Goal: Task Accomplishment & Management: Complete application form

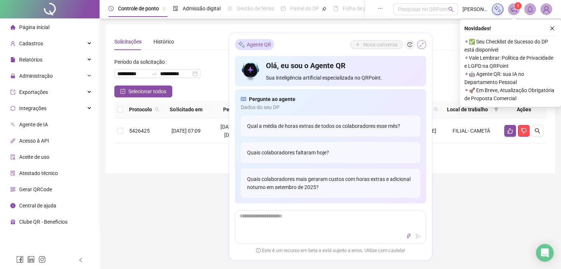
click at [420, 40] on button "button" at bounding box center [421, 44] width 9 height 9
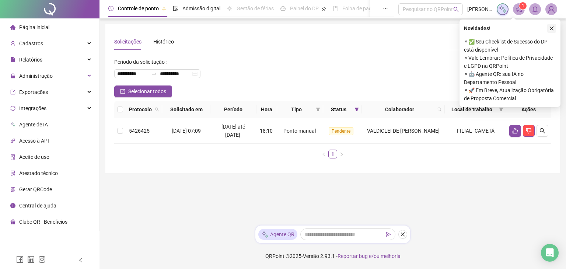
click at [554, 29] on icon "close" at bounding box center [551, 28] width 5 height 5
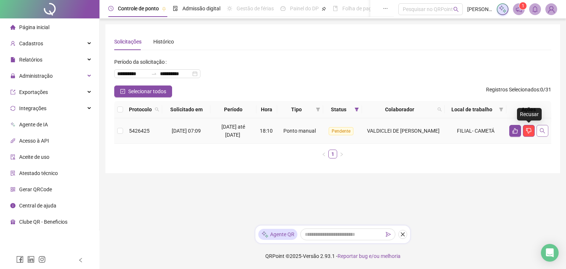
click at [543, 133] on icon "search" at bounding box center [543, 131] width 6 height 6
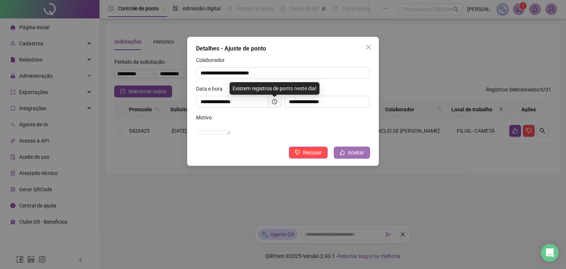
click at [343, 155] on icon "like" at bounding box center [342, 152] width 5 height 5
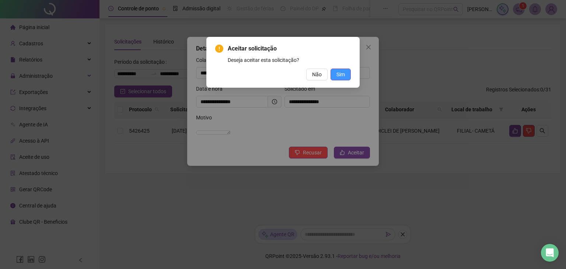
click at [346, 74] on button "Sim" at bounding box center [341, 75] width 20 height 12
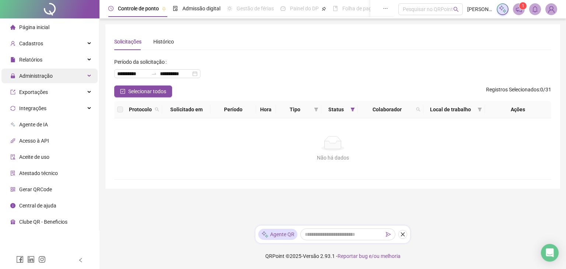
click at [65, 74] on div "Administração" at bounding box center [49, 76] width 96 height 15
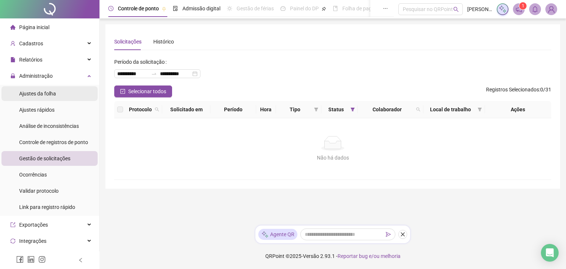
click at [68, 94] on li "Ajustes da folha" at bounding box center [49, 93] width 96 height 15
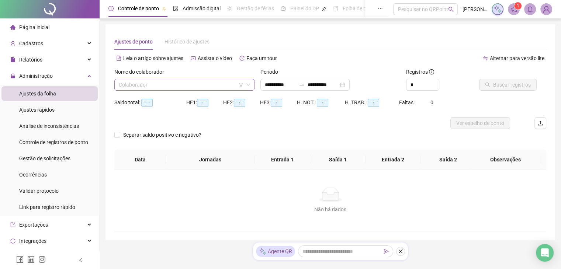
click at [212, 89] on input "search" at bounding box center [181, 84] width 125 height 11
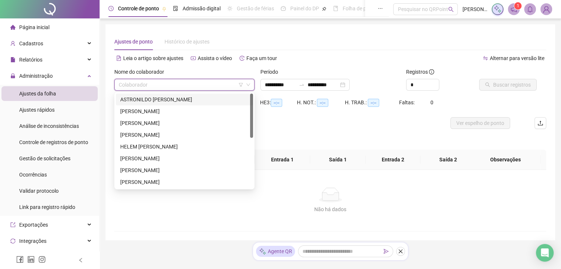
click at [207, 101] on div "ASTRONILDO [PERSON_NAME]" at bounding box center [184, 99] width 128 height 8
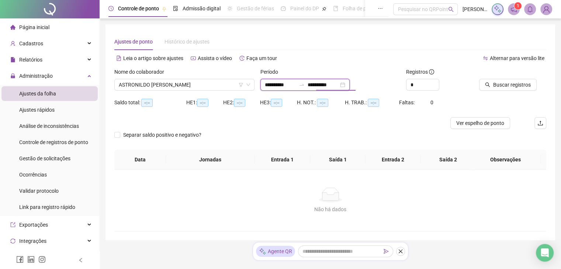
click at [337, 84] on input "**********" at bounding box center [322, 85] width 31 height 8
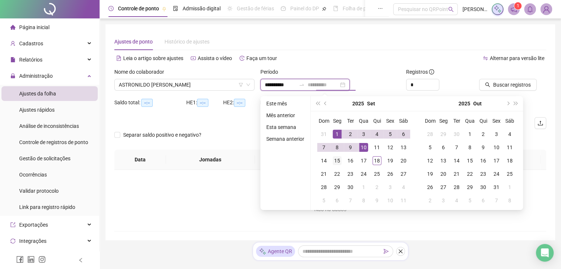
type input "**********"
click at [334, 160] on div "15" at bounding box center [337, 160] width 9 height 9
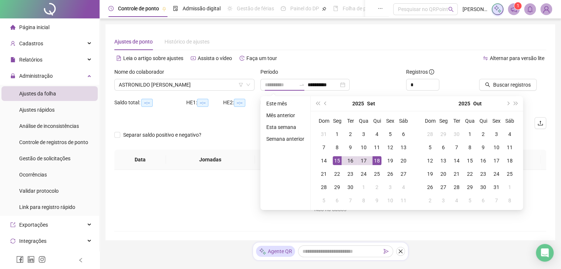
click at [372, 161] on div "18" at bounding box center [376, 160] width 9 height 9
type input "**********"
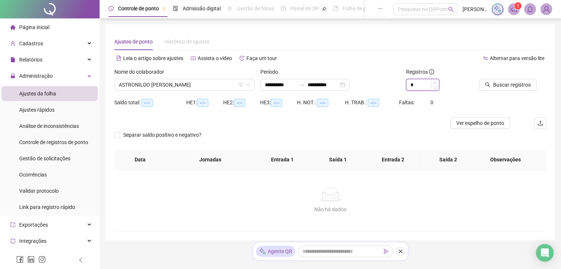
type input "*"
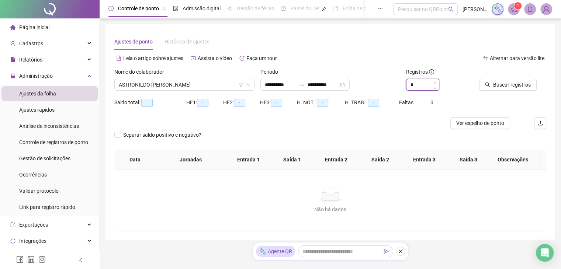
click at [434, 83] on icon "up" at bounding box center [435, 82] width 2 height 1
click at [509, 88] on span "Buscar registros" at bounding box center [512, 85] width 38 height 8
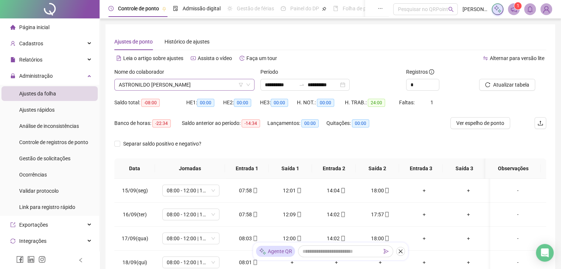
click at [219, 87] on span "ASTRONILDO [PERSON_NAME]" at bounding box center [184, 84] width 131 height 11
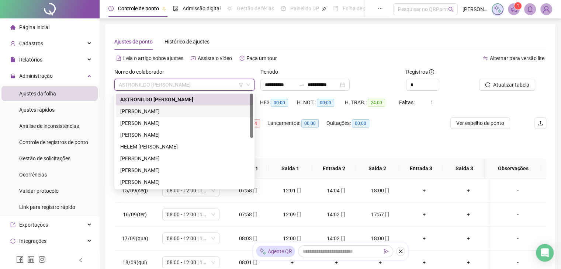
click at [196, 116] on div "[PERSON_NAME]" at bounding box center [184, 111] width 137 height 12
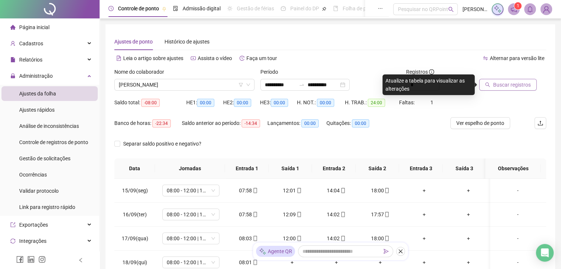
click at [487, 89] on button "Buscar registros" at bounding box center [508, 85] width 58 height 12
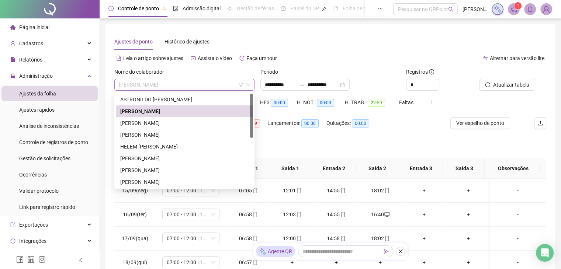
click at [216, 85] on span "[PERSON_NAME]" at bounding box center [184, 84] width 131 height 11
click at [178, 118] on div "[PERSON_NAME]" at bounding box center [184, 123] width 137 height 12
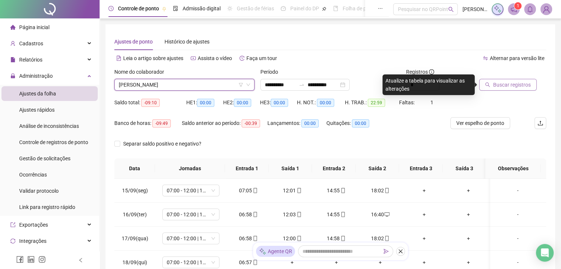
click at [525, 86] on span "Buscar registros" at bounding box center [512, 85] width 38 height 8
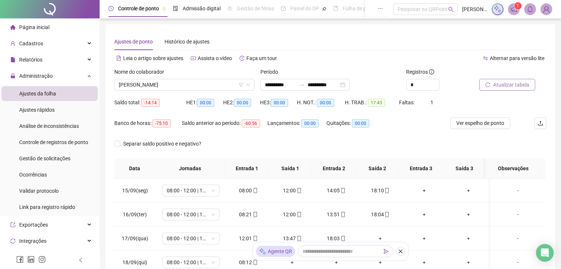
scroll to position [63, 0]
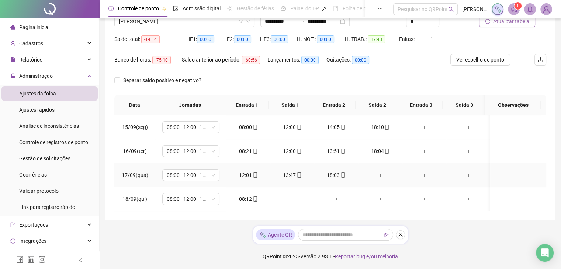
click at [379, 176] on div "+" at bounding box center [380, 175] width 32 height 8
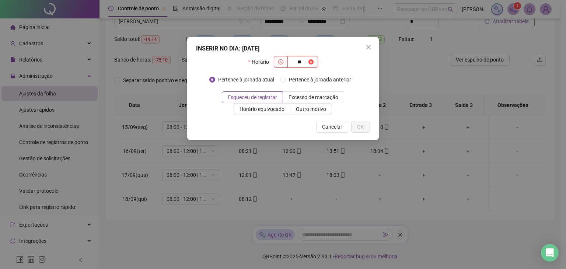
type input "*"
type input "*****"
click at [363, 129] on span "OK" at bounding box center [360, 127] width 7 height 8
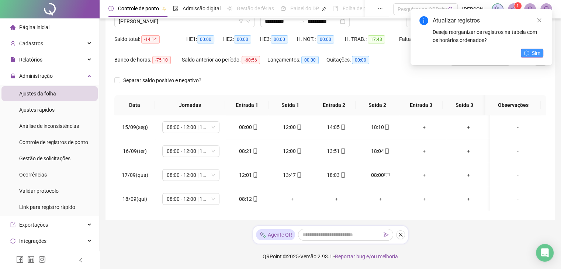
click at [528, 55] on icon "reload" at bounding box center [525, 53] width 5 height 5
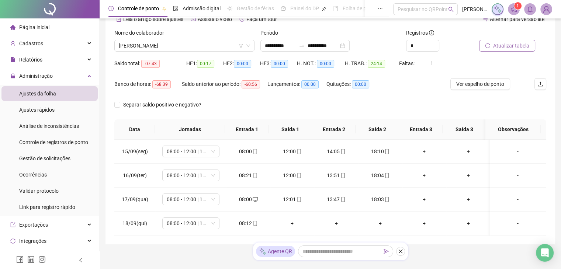
scroll to position [27, 0]
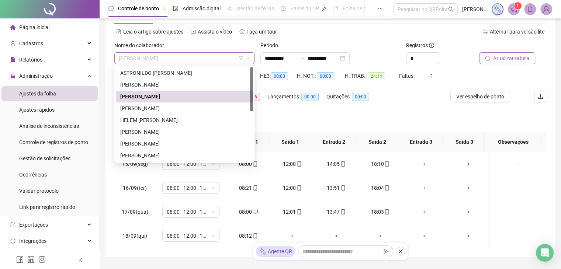
click at [212, 54] on span "[PERSON_NAME]" at bounding box center [184, 58] width 131 height 11
click at [187, 108] on div "[PERSON_NAME]" at bounding box center [184, 108] width 128 height 8
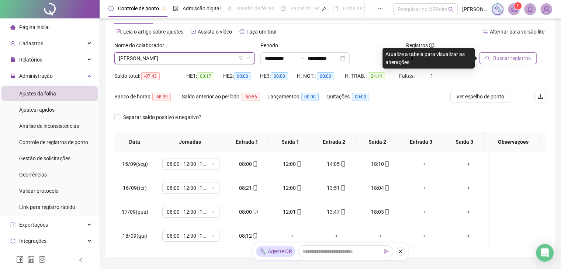
click at [487, 56] on icon "search" at bounding box center [487, 58] width 5 height 5
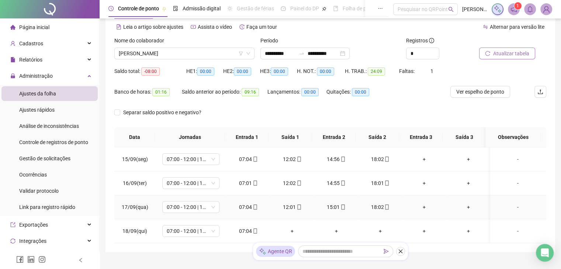
scroll to position [0, 0]
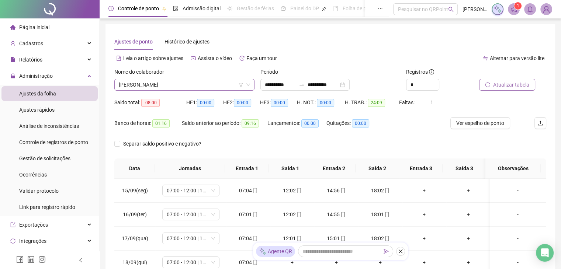
click at [216, 83] on span "[PERSON_NAME]" at bounding box center [184, 84] width 131 height 11
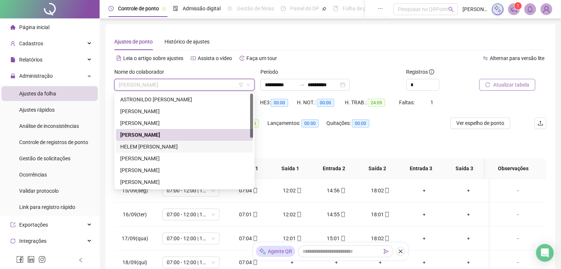
click at [177, 142] on div "HELEM [PERSON_NAME]" at bounding box center [184, 147] width 137 height 12
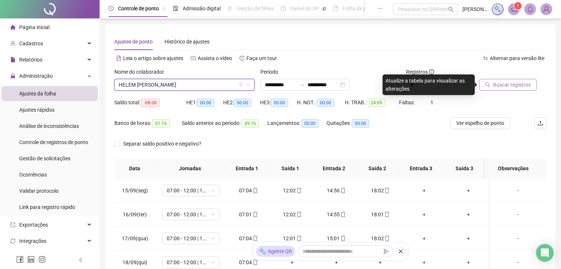
click at [498, 90] on button "Buscar registros" at bounding box center [508, 85] width 58 height 12
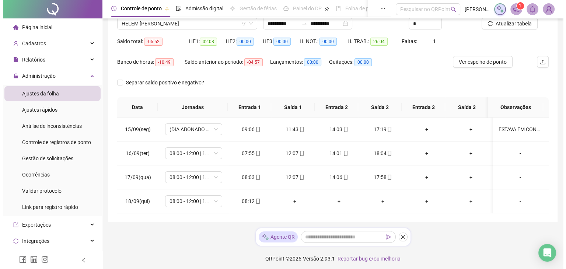
scroll to position [63, 0]
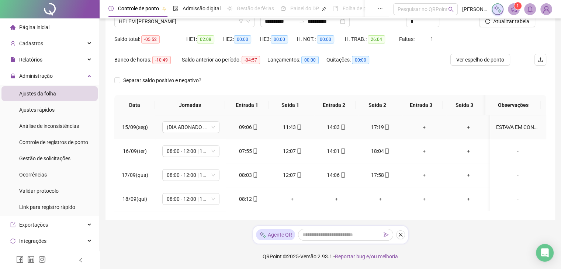
click at [496, 127] on div "ESTAVA EM CONSULTA E APRESENTOU [GEOGRAPHIC_DATA]" at bounding box center [517, 127] width 43 height 8
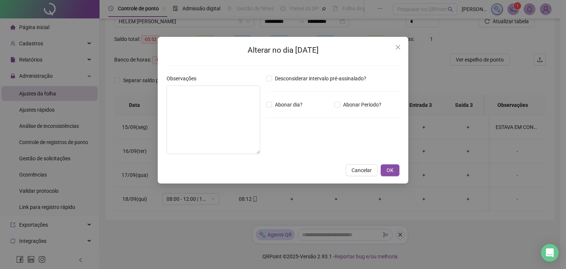
type textarea "**********"
click at [277, 145] on input "*****" at bounding box center [285, 145] width 29 height 9
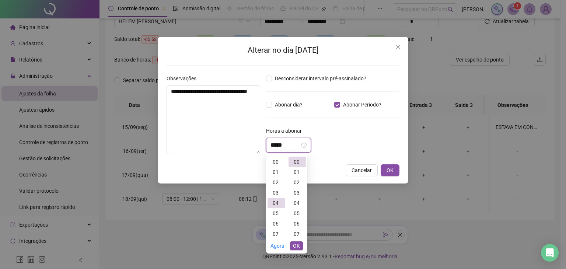
scroll to position [41, 0]
click at [286, 144] on input "*****" at bounding box center [285, 145] width 29 height 9
click at [354, 140] on div "*****" at bounding box center [332, 145] width 133 height 15
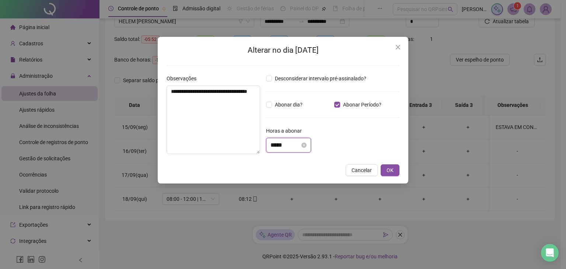
click at [288, 146] on input "*****" at bounding box center [285, 145] width 29 height 9
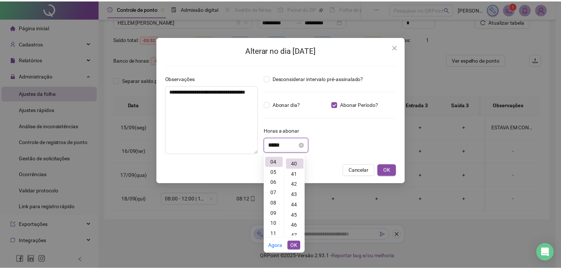
scroll to position [413, 0]
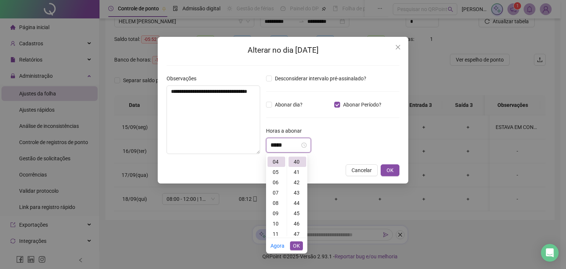
type input "*****"
click at [367, 141] on div "*****" at bounding box center [332, 145] width 133 height 15
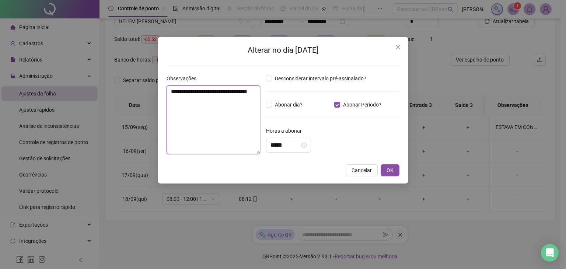
click at [249, 98] on textarea "**********" at bounding box center [214, 120] width 94 height 69
type textarea "**********"
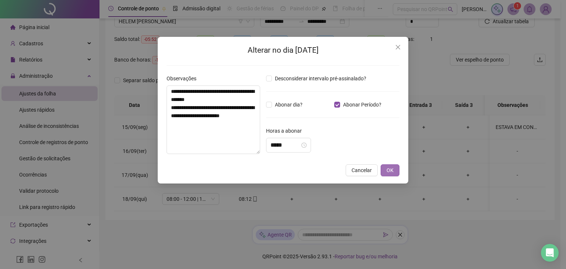
click at [389, 171] on span "OK" at bounding box center [390, 170] width 7 height 8
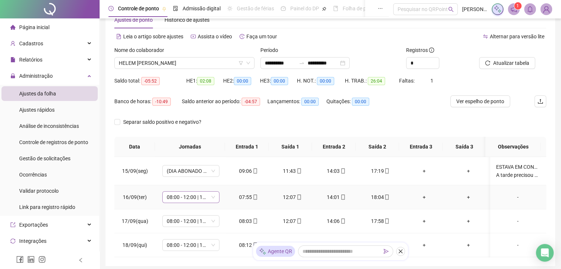
scroll to position [0, 0]
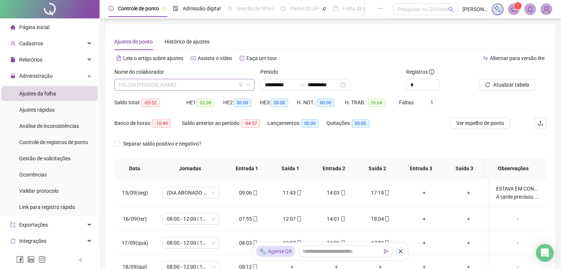
click at [221, 80] on span "HELEM [PERSON_NAME]" at bounding box center [184, 84] width 131 height 11
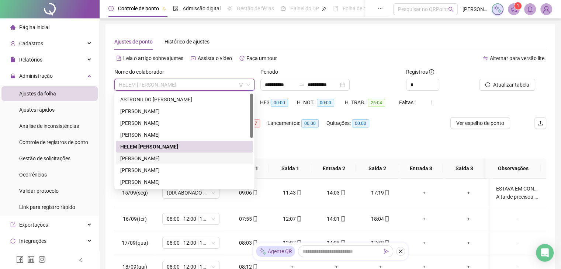
click at [167, 160] on div "[PERSON_NAME]" at bounding box center [184, 158] width 128 height 8
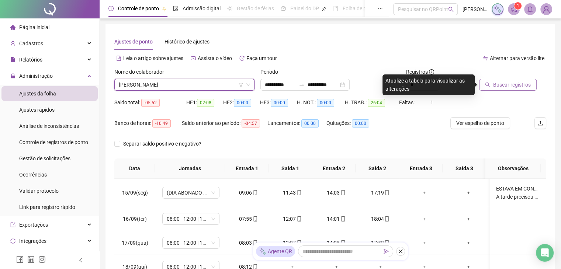
click at [523, 82] on span "Buscar registros" at bounding box center [512, 85] width 38 height 8
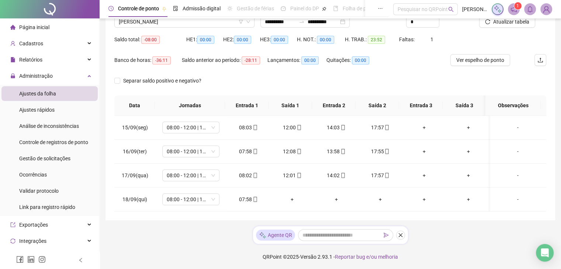
scroll to position [63, 0]
click at [222, 20] on span "[PERSON_NAME]" at bounding box center [184, 21] width 131 height 11
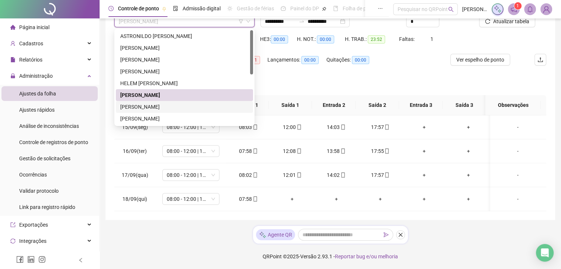
click at [163, 103] on div "[PERSON_NAME]" at bounding box center [184, 107] width 128 height 8
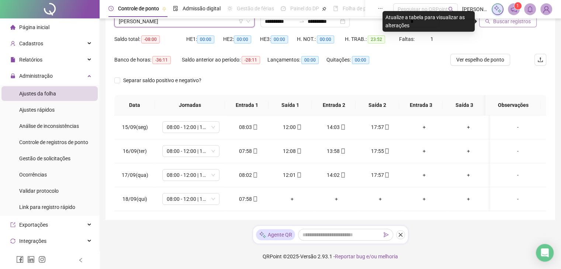
click at [498, 25] on button "Buscar registros" at bounding box center [508, 21] width 58 height 12
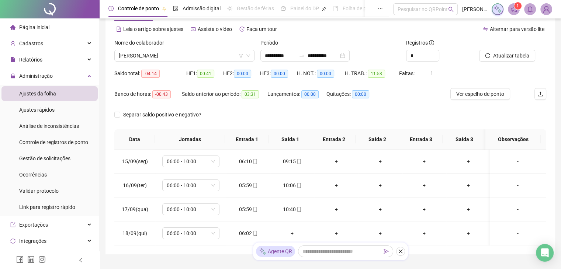
scroll to position [0, 0]
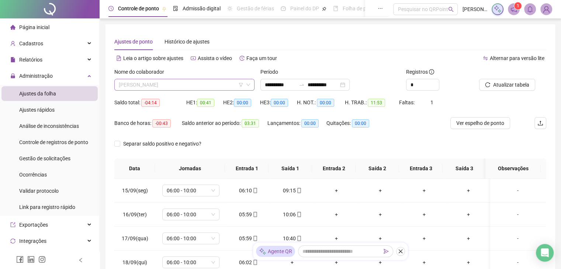
click at [201, 80] on span "[PERSON_NAME]" at bounding box center [184, 84] width 131 height 11
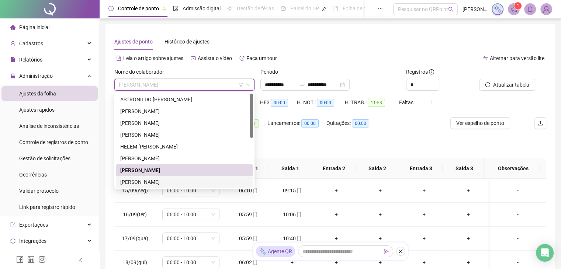
click at [192, 184] on div "[PERSON_NAME]" at bounding box center [184, 182] width 128 height 8
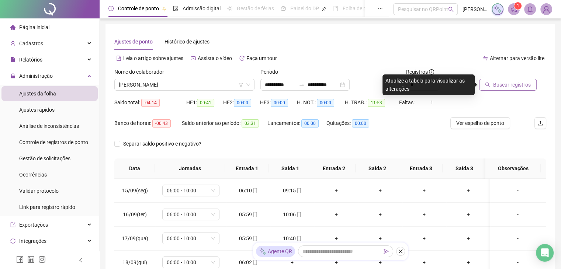
click at [500, 88] on span "Buscar registros" at bounding box center [512, 85] width 38 height 8
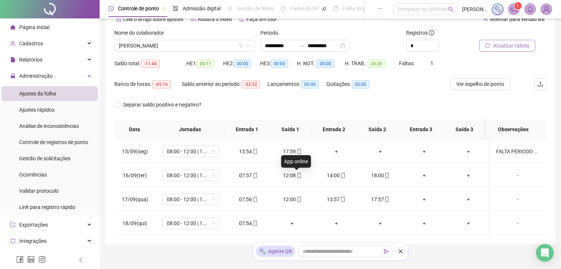
scroll to position [27, 0]
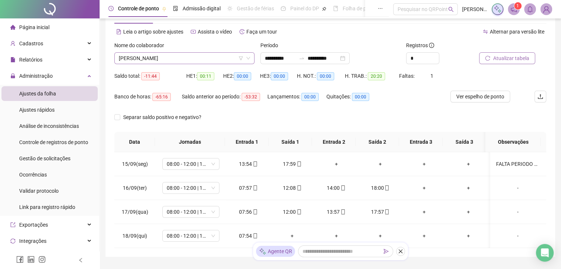
click at [231, 58] on span "[PERSON_NAME]" at bounding box center [184, 58] width 131 height 11
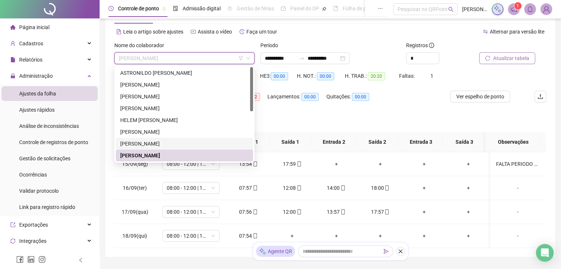
scroll to position [37, 0]
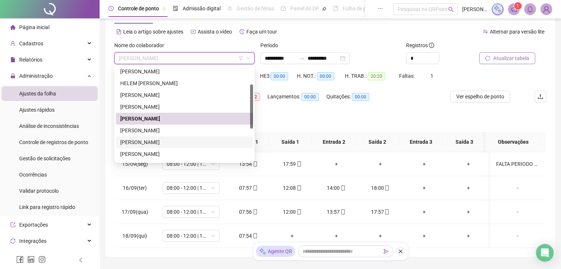
click at [132, 138] on div "[PERSON_NAME]" at bounding box center [184, 142] width 137 height 12
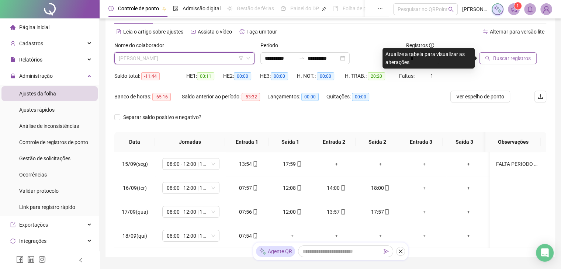
click at [198, 63] on span "[PERSON_NAME]" at bounding box center [184, 58] width 131 height 11
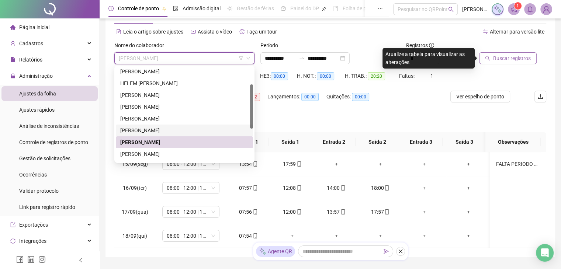
click at [173, 125] on div "[PERSON_NAME]" at bounding box center [184, 131] width 137 height 12
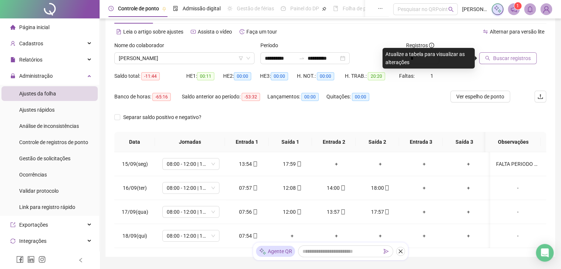
click at [493, 63] on button "Buscar registros" at bounding box center [508, 58] width 58 height 12
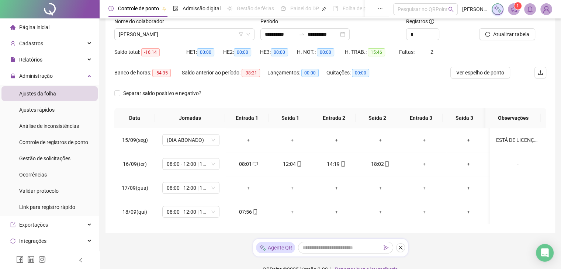
scroll to position [63, 0]
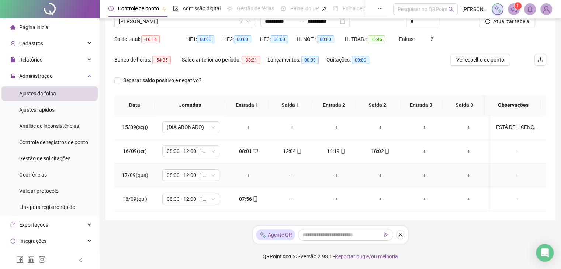
click at [519, 176] on div "-" at bounding box center [517, 175] width 43 height 8
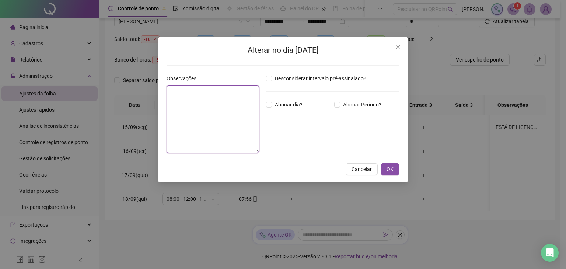
click at [225, 123] on textarea at bounding box center [213, 119] width 93 height 67
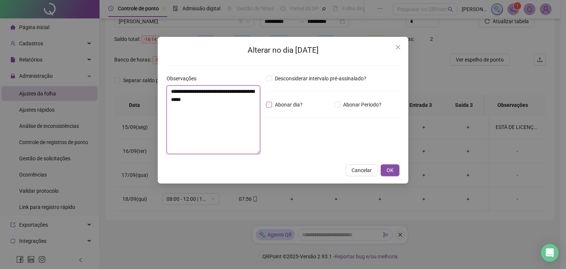
type textarea "**********"
click at [393, 173] on span "OK" at bounding box center [390, 170] width 7 height 8
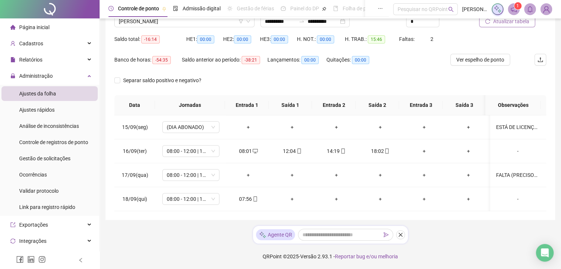
click at [500, 21] on span "Atualizar tabela" at bounding box center [511, 21] width 36 height 8
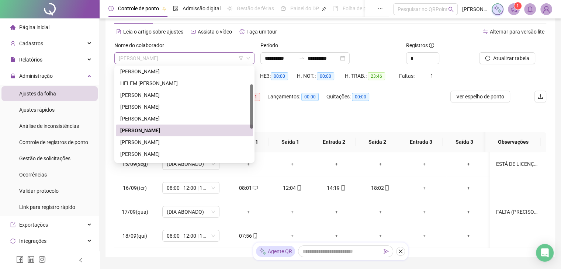
click at [214, 55] on span "[PERSON_NAME]" at bounding box center [184, 58] width 131 height 11
click at [201, 140] on div "[PERSON_NAME]" at bounding box center [184, 142] width 128 height 8
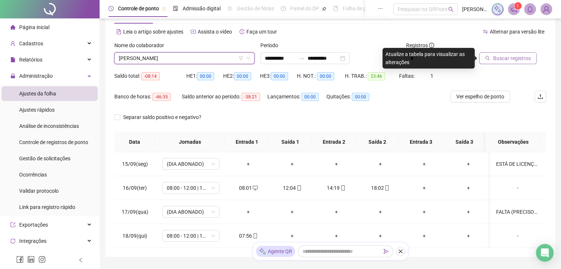
click at [510, 60] on span "Buscar registros" at bounding box center [512, 58] width 38 height 8
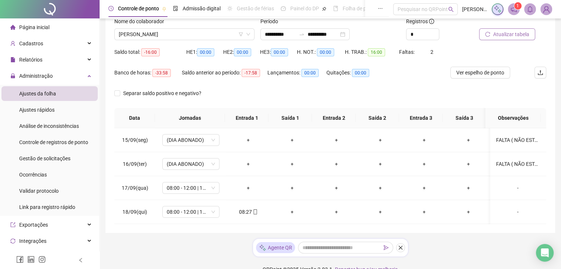
scroll to position [63, 0]
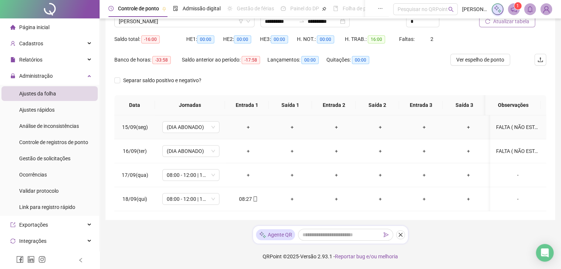
click at [513, 120] on td "FALTA ( NÃO ESTAVA SE SENTINDO BEM DO JOELHO)- APRESENTOU ATESTADO DE 2 DIAS-1°…" at bounding box center [518, 127] width 56 height 24
click at [512, 126] on div "FALTA ( NÃO ESTAVA SE SENTINDO BEM DO JOELHO)- APRESENTOU ATESTADO DE 2 DIAS-1°…" at bounding box center [517, 127] width 43 height 8
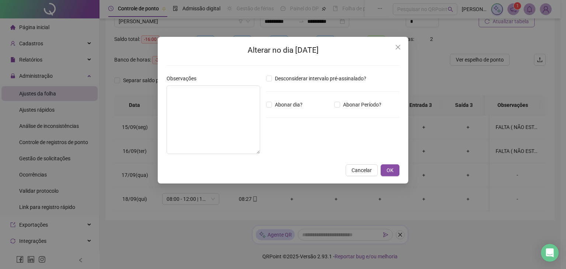
type textarea "**********"
click at [396, 48] on icon "close" at bounding box center [398, 47] width 6 height 6
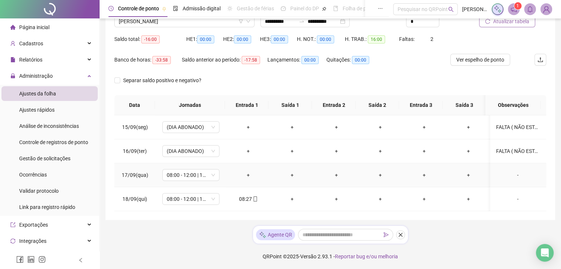
click at [511, 175] on div "-" at bounding box center [517, 175] width 43 height 8
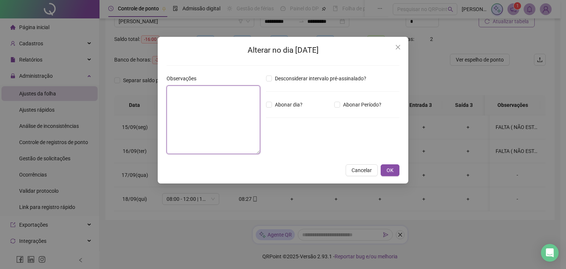
click at [205, 114] on textarea at bounding box center [214, 120] width 94 height 69
type textarea "**********"
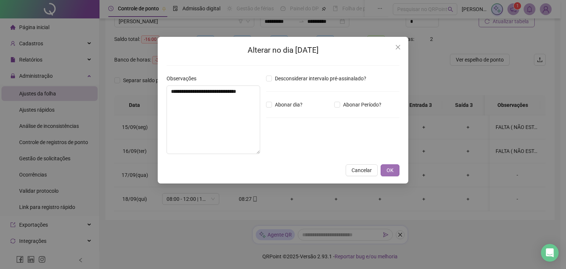
click at [385, 168] on button "OK" at bounding box center [390, 170] width 19 height 12
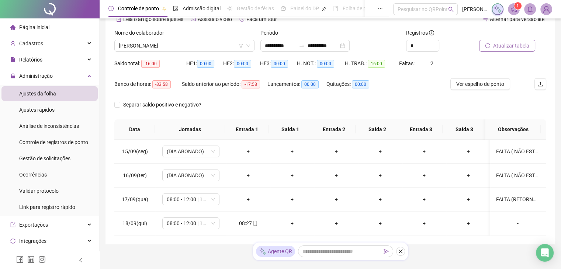
scroll to position [27, 0]
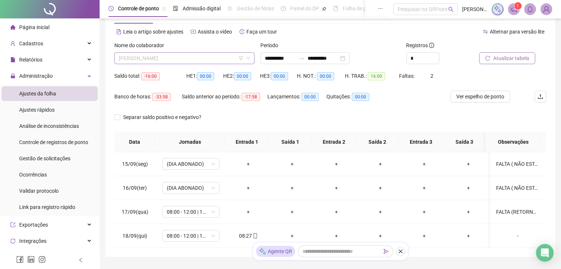
click at [215, 62] on span "[PERSON_NAME]" at bounding box center [184, 58] width 131 height 11
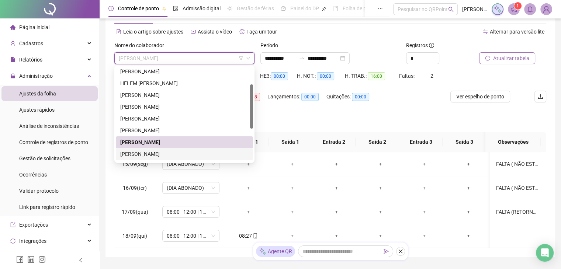
click at [187, 154] on div "[PERSON_NAME]" at bounding box center [184, 154] width 128 height 8
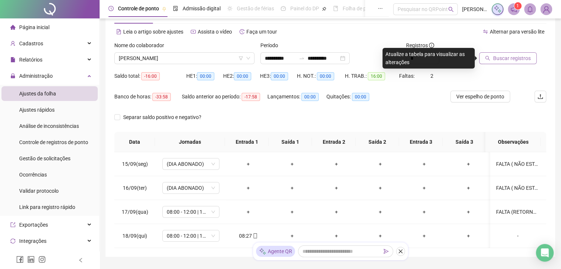
click at [514, 53] on button "Buscar registros" at bounding box center [508, 58] width 58 height 12
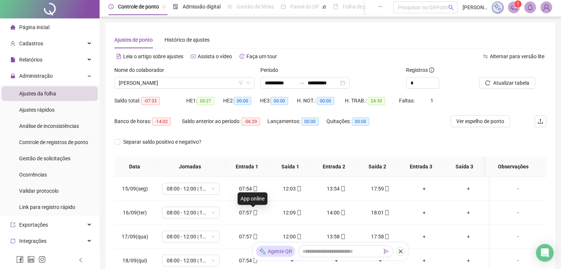
scroll to position [0, 0]
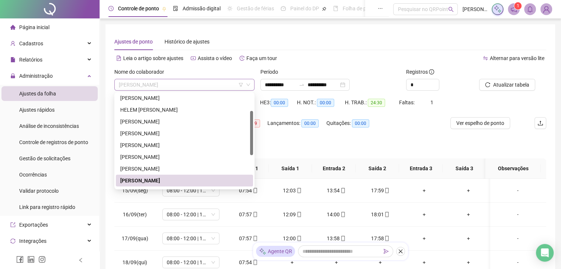
click at [220, 83] on span "[PERSON_NAME]" at bounding box center [184, 84] width 131 height 11
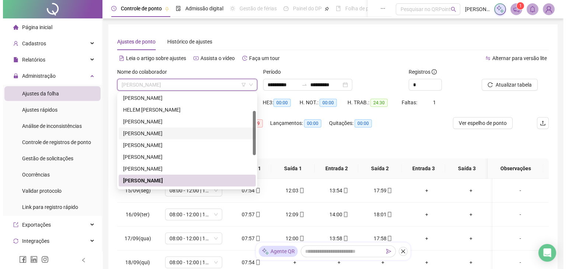
scroll to position [74, 0]
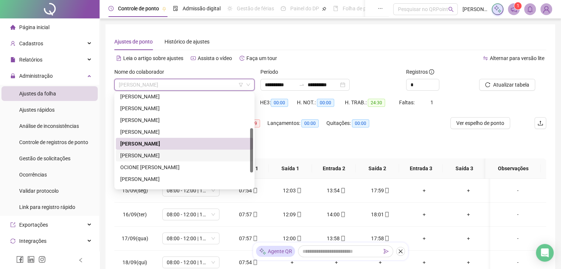
click at [181, 152] on div "[PERSON_NAME]" at bounding box center [184, 156] width 128 height 8
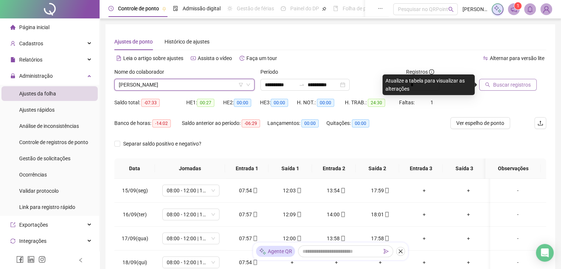
click at [511, 86] on span "Buscar registros" at bounding box center [512, 85] width 38 height 8
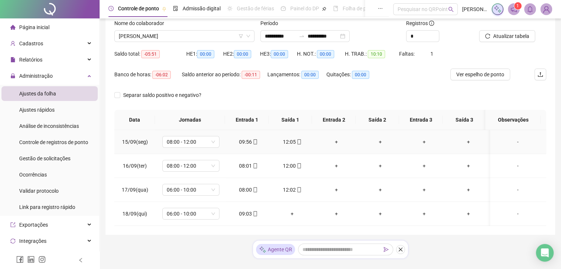
scroll to position [63, 0]
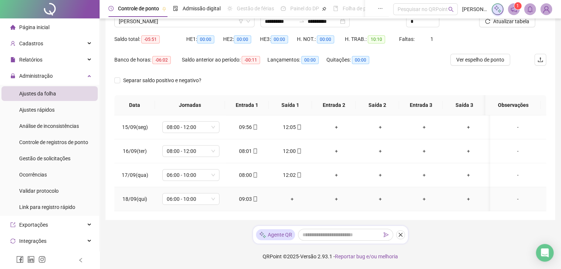
click at [142, 201] on span "18/09(qui)" at bounding box center [134, 199] width 25 height 6
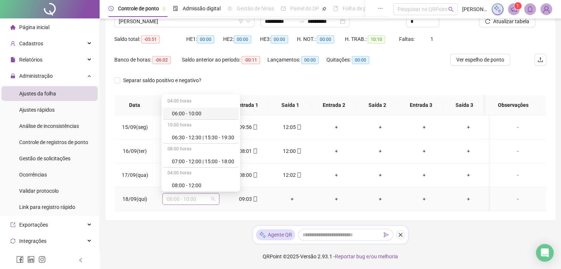
click at [184, 201] on span "06:00 - 10:00" at bounding box center [191, 199] width 48 height 11
click at [196, 185] on div "08:00 - 12:00" at bounding box center [203, 185] width 62 height 8
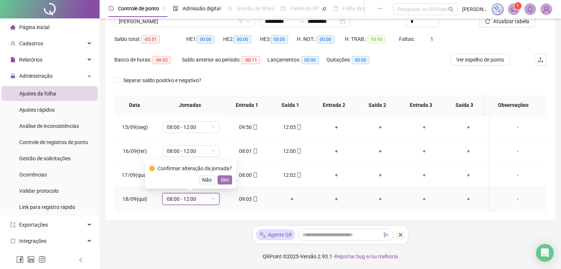
click at [222, 180] on span "Sim" at bounding box center [224, 180] width 8 height 8
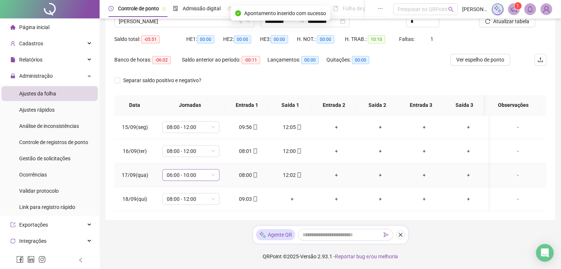
click at [189, 180] on span "06:00 - 10:00" at bounding box center [191, 175] width 48 height 11
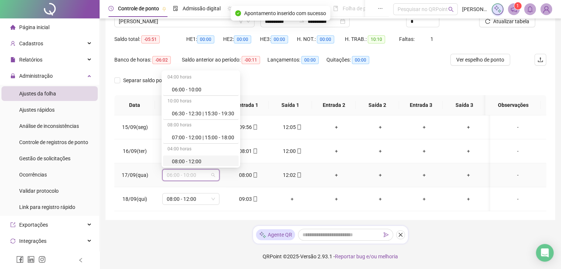
click at [211, 159] on div "08:00 - 12:00" at bounding box center [203, 161] width 62 height 8
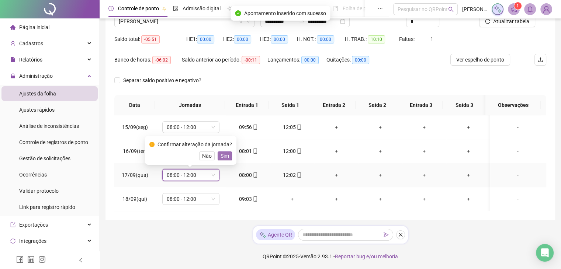
click at [223, 156] on span "Sim" at bounding box center [224, 156] width 8 height 8
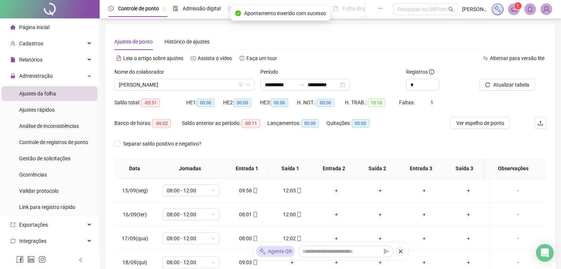
scroll to position [0, 0]
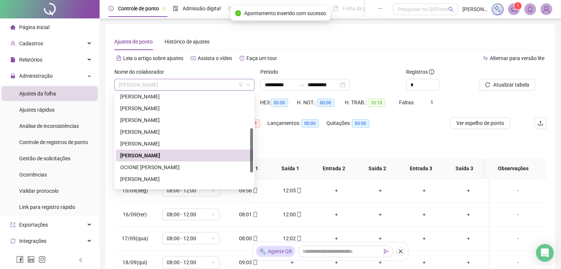
click at [214, 86] on span "[PERSON_NAME]" at bounding box center [184, 84] width 131 height 11
click at [171, 175] on div "[PERSON_NAME]" at bounding box center [184, 179] width 128 height 8
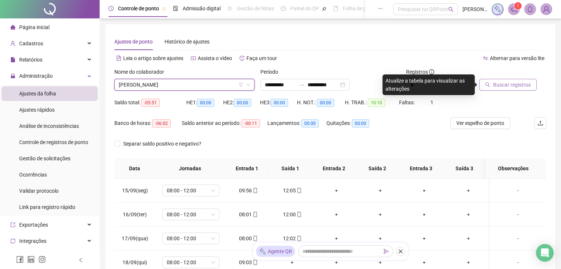
click at [528, 84] on span "Buscar registros" at bounding box center [512, 85] width 38 height 8
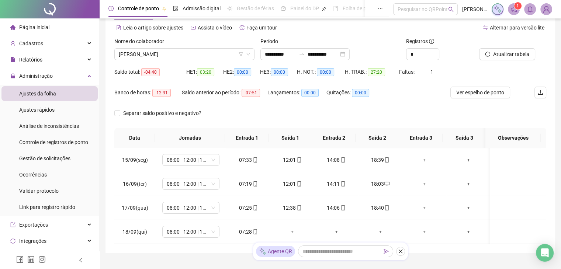
scroll to position [63, 0]
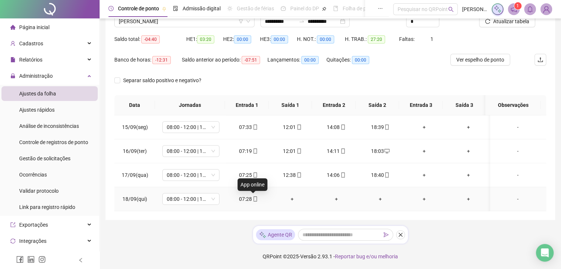
click at [253, 197] on icon "mobile" at bounding box center [255, 198] width 5 height 5
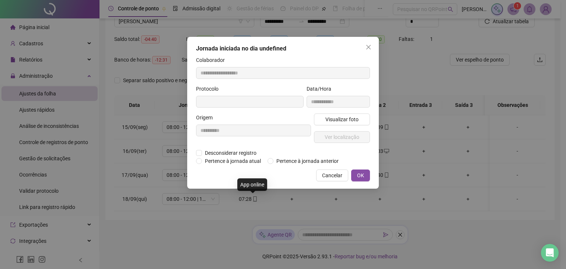
type input "**********"
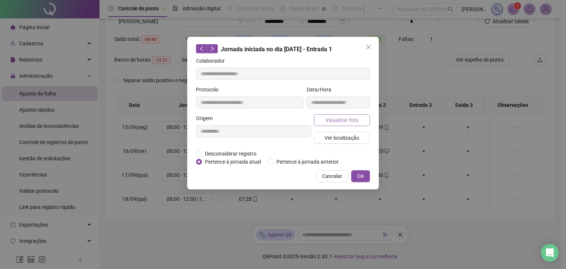
click at [344, 122] on span "Visualizar foto" at bounding box center [342, 120] width 33 height 8
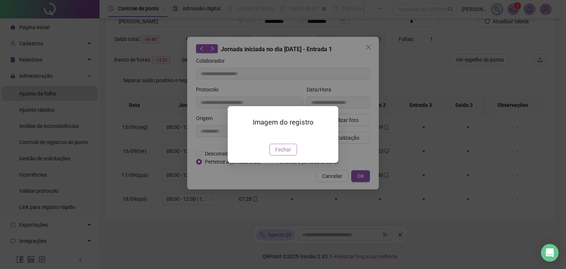
click at [289, 154] on span "Fechar" at bounding box center [283, 150] width 16 height 8
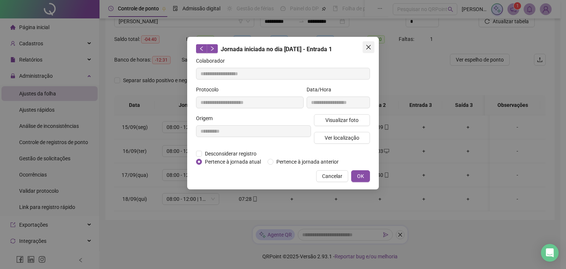
click at [370, 48] on icon "close" at bounding box center [369, 47] width 6 height 6
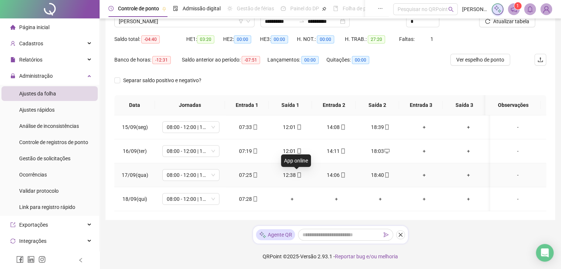
scroll to position [0, 0]
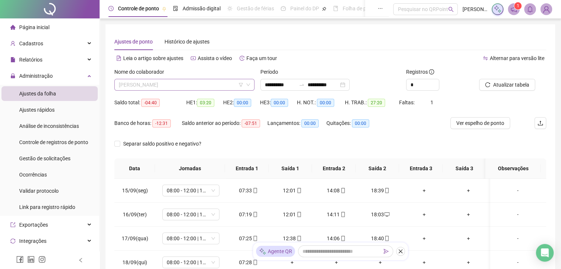
click at [217, 87] on span "[PERSON_NAME]" at bounding box center [184, 84] width 131 height 11
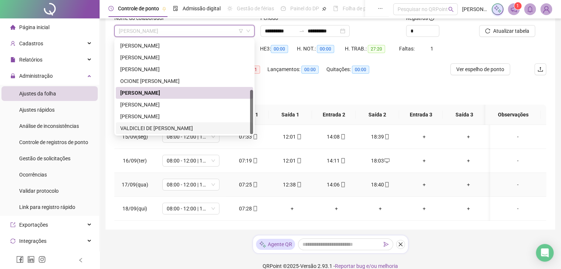
scroll to position [63, 0]
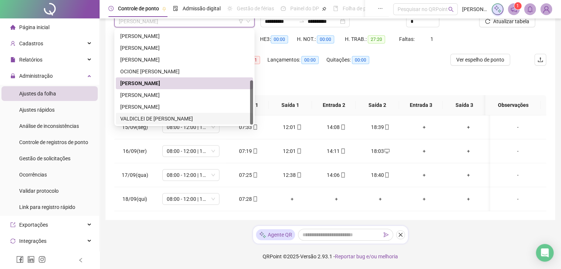
click at [241, 220] on div "**********" at bounding box center [330, 103] width 461 height 333
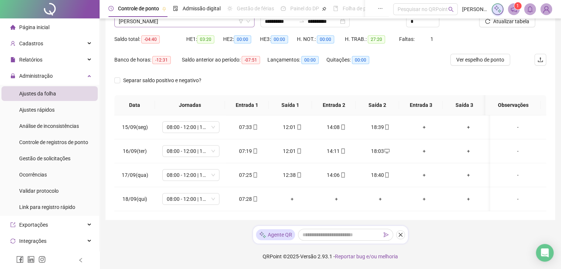
click at [194, 22] on span "[PERSON_NAME]" at bounding box center [184, 21] width 131 height 11
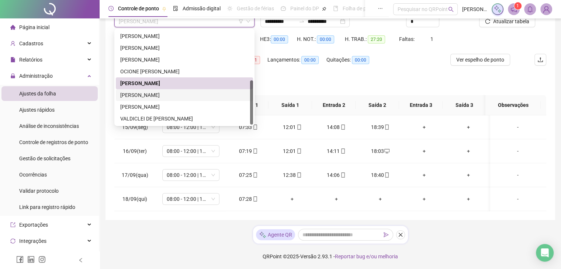
click at [173, 90] on div "[PERSON_NAME]" at bounding box center [184, 95] width 137 height 12
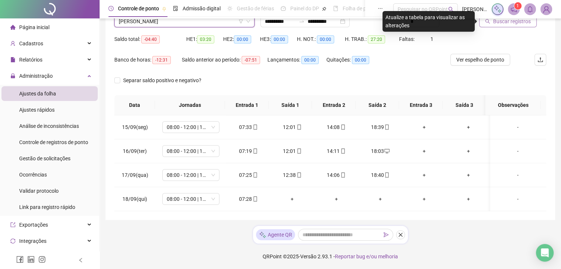
click at [491, 21] on button "Buscar registros" at bounding box center [508, 21] width 58 height 12
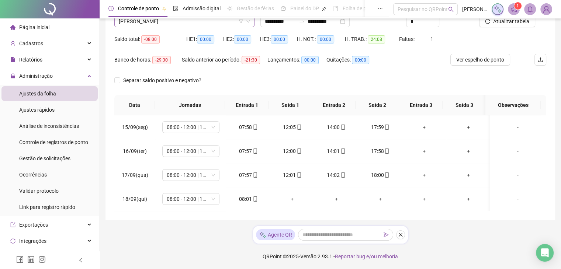
click at [191, 21] on span "[PERSON_NAME]" at bounding box center [184, 21] width 131 height 11
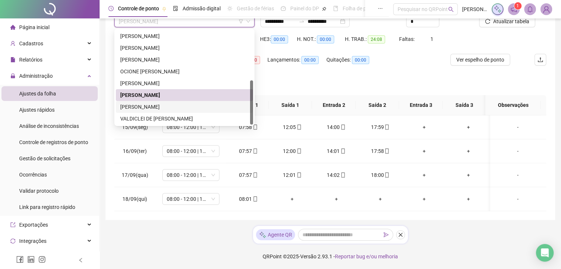
click at [167, 104] on div "[PERSON_NAME]" at bounding box center [184, 107] width 128 height 8
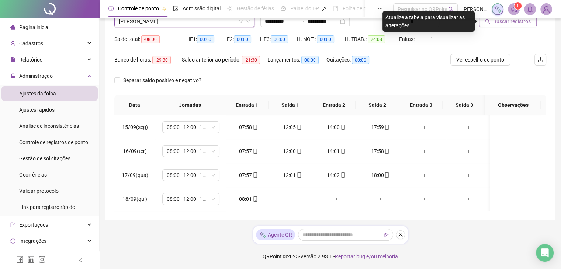
click at [510, 25] on span "Buscar registros" at bounding box center [512, 21] width 38 height 8
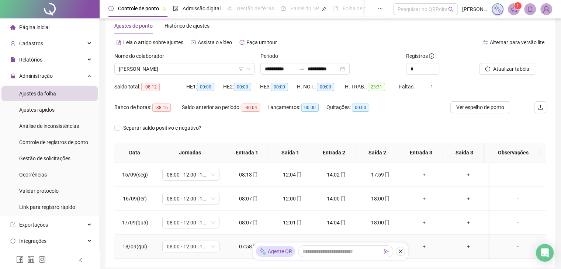
scroll to position [0, 0]
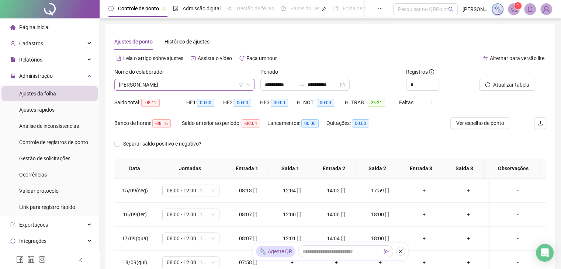
click at [218, 90] on span "[PERSON_NAME]" at bounding box center [184, 84] width 131 height 11
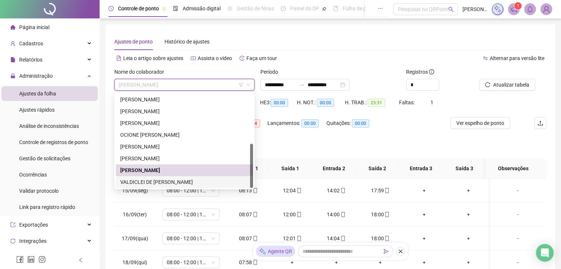
click at [181, 179] on div "VALDICLEI DE [PERSON_NAME]" at bounding box center [184, 182] width 128 height 8
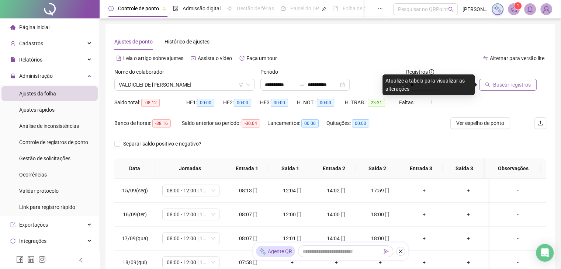
click at [505, 86] on span "Buscar registros" at bounding box center [512, 85] width 38 height 8
